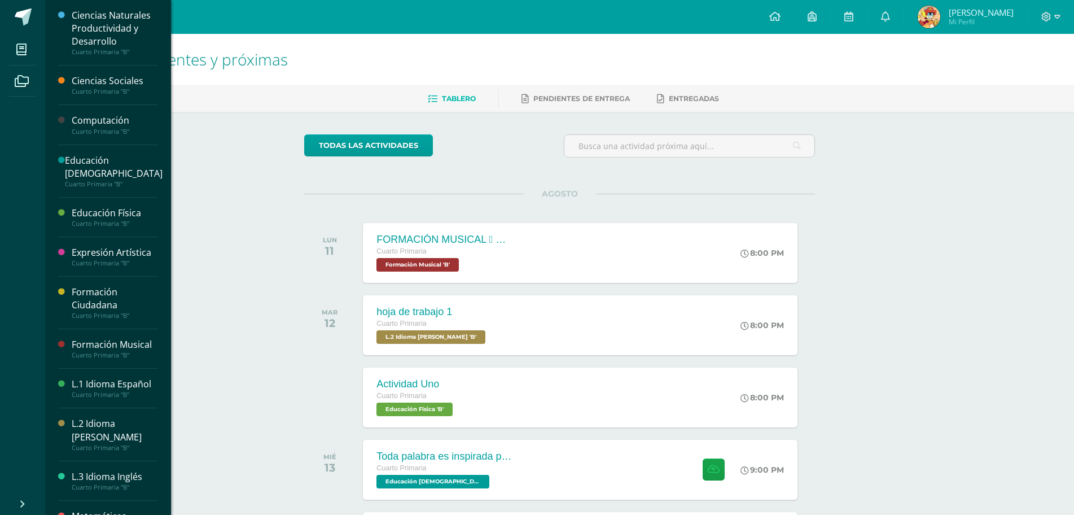
scroll to position [113, 0]
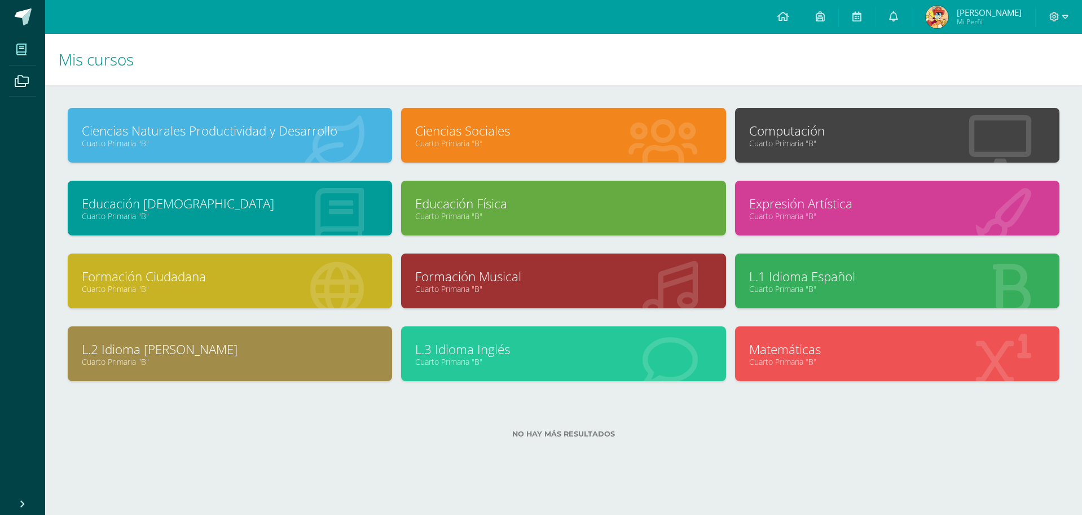
click at [800, 350] on link "Matemáticas" at bounding box center [897, 348] width 296 height 17
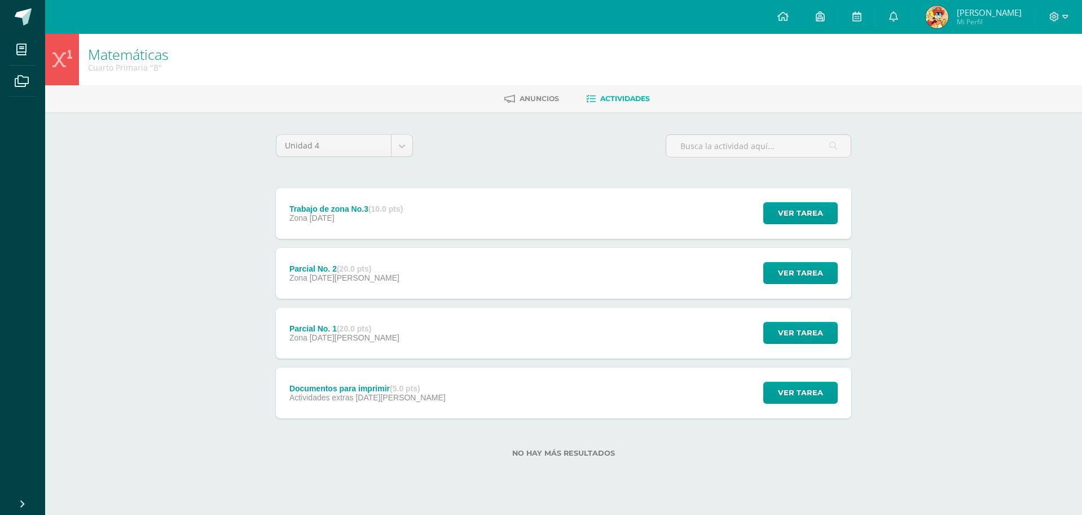
click at [586, 406] on div "Documentos para imprimir (5.0 pts) Actividades extras 04 de Agosto Ver tarea Do…" at bounding box center [563, 392] width 575 height 51
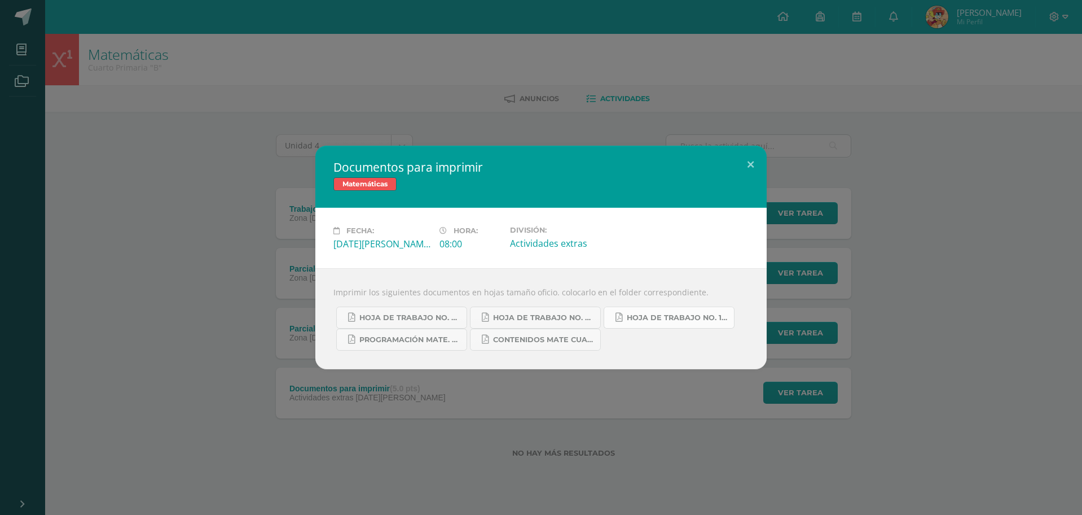
click at [658, 312] on link "hoja de trabajo No. 1 matemática.pdf" at bounding box center [669, 317] width 131 height 22
